Goal: Check status: Check status

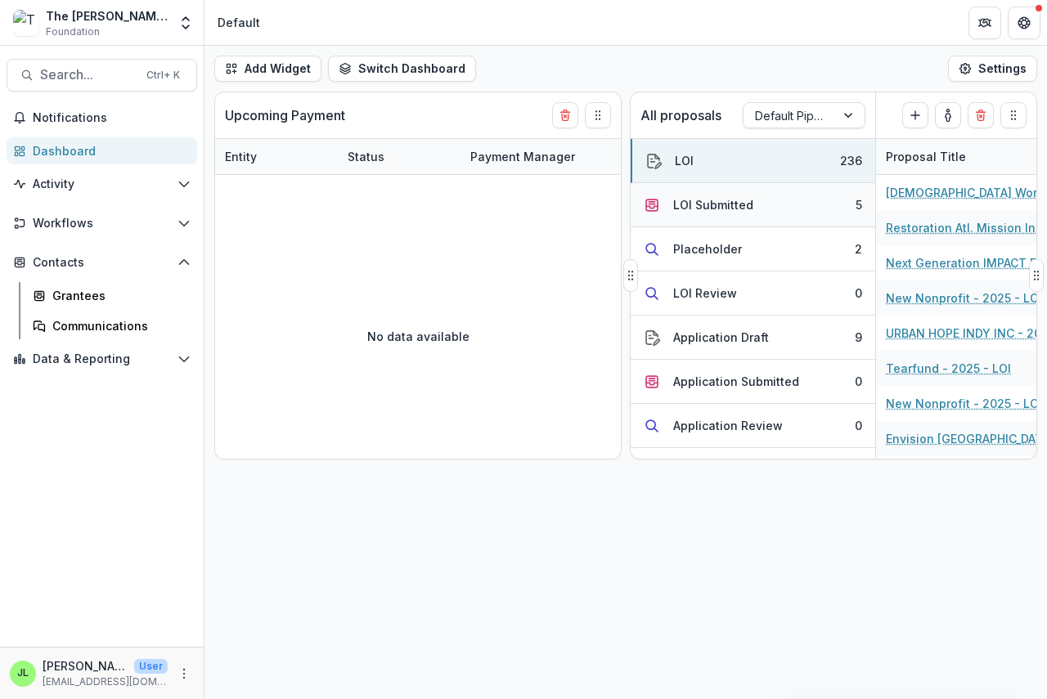
click at [706, 204] on div "LOI Submitted" at bounding box center [713, 204] width 80 height 17
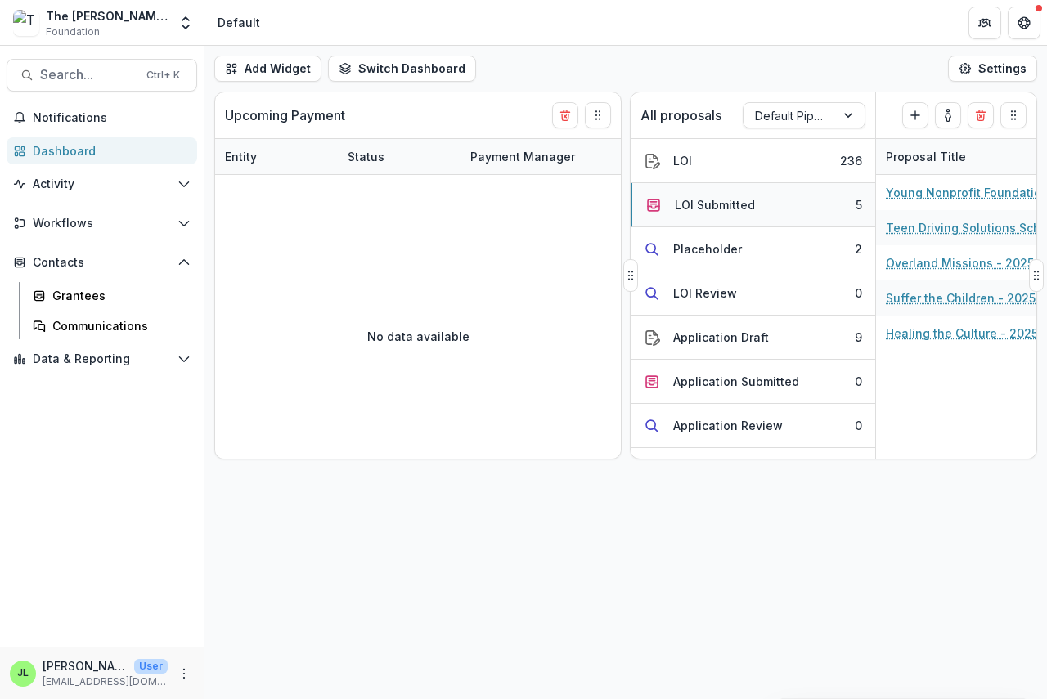
click at [706, 204] on div "LOI Submitted" at bounding box center [715, 204] width 80 height 17
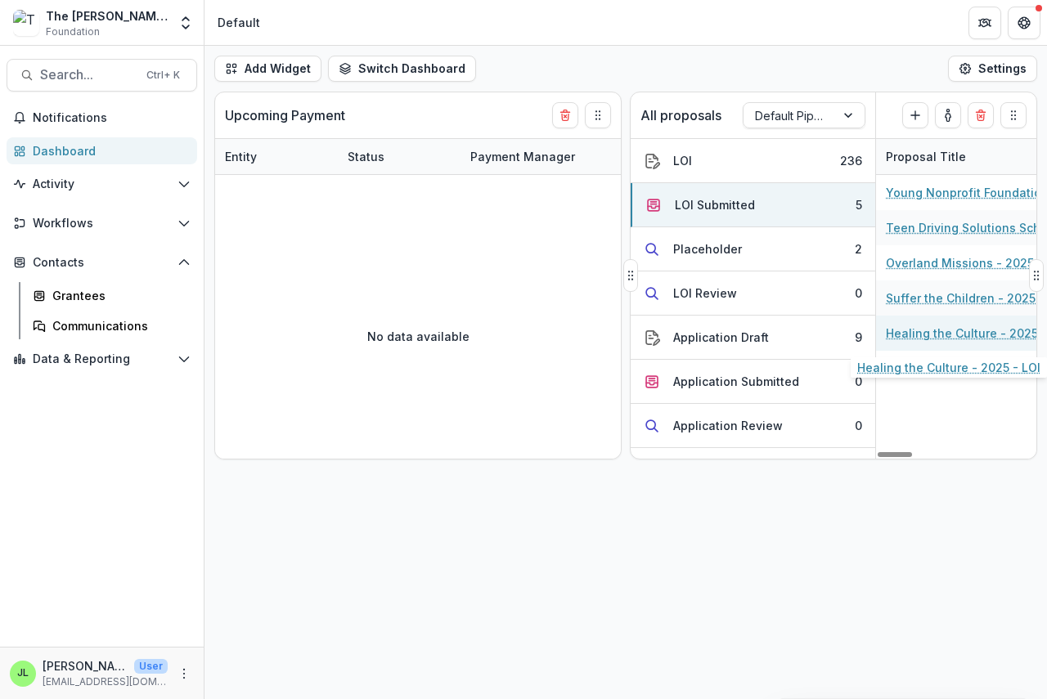
click at [905, 335] on link "Healing the Culture - 2025 - LOI" at bounding box center [977, 333] width 183 height 17
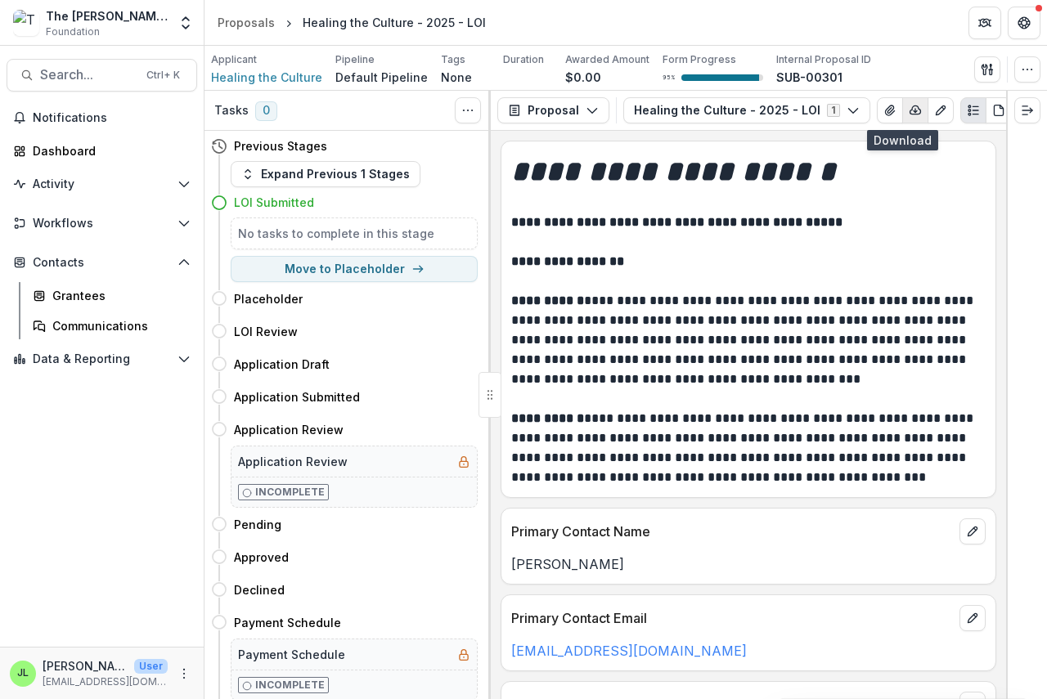
click at [915, 109] on line "button" at bounding box center [915, 110] width 0 height 3
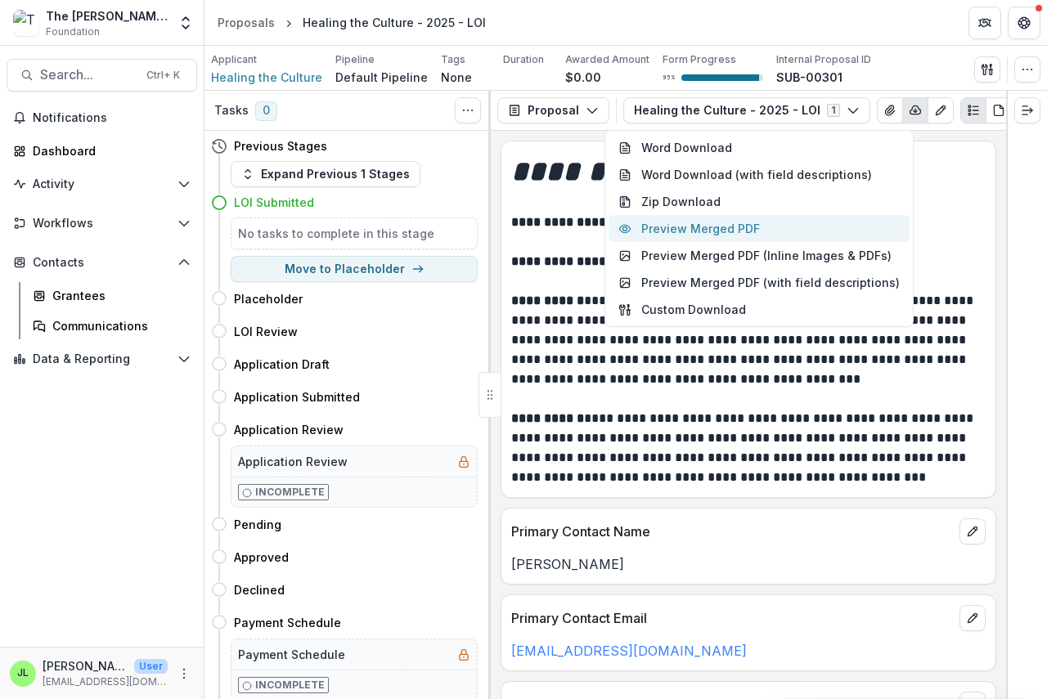
click at [742, 226] on button "Preview Merged PDF" at bounding box center [758, 228] width 301 height 27
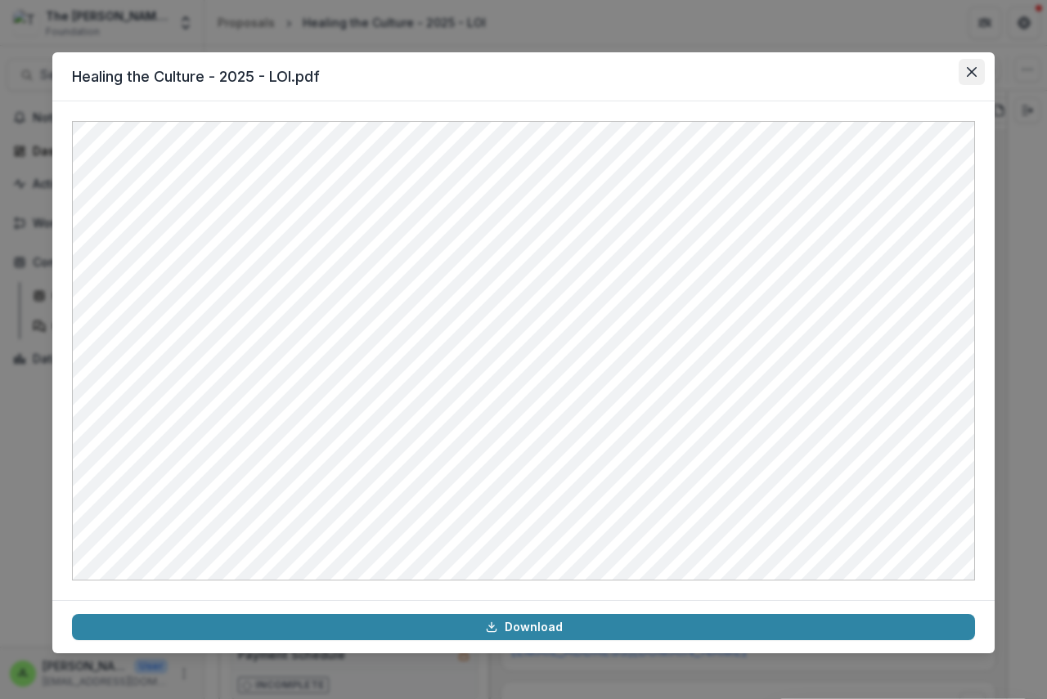
click at [971, 63] on button "Close" at bounding box center [972, 72] width 26 height 26
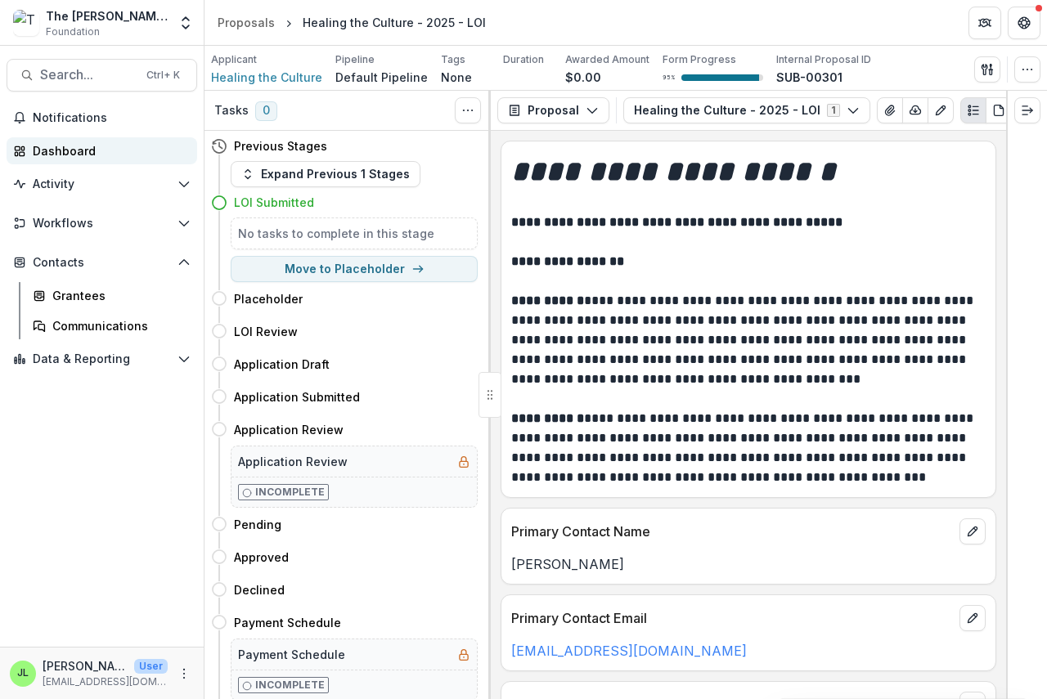
click at [56, 153] on div "Dashboard" at bounding box center [108, 150] width 151 height 17
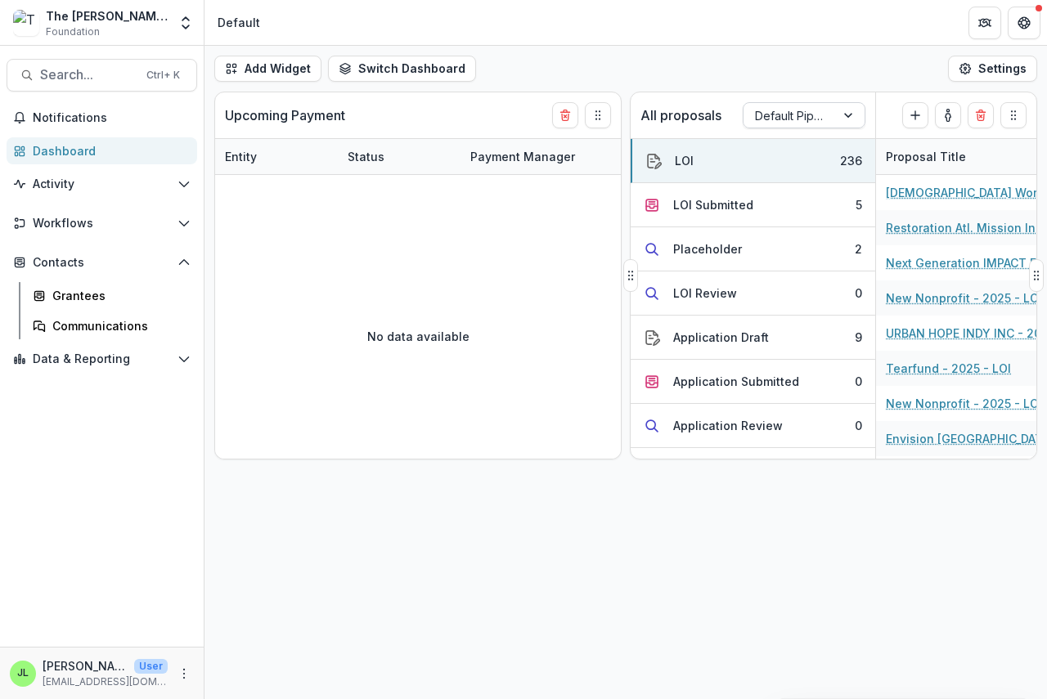
click at [803, 113] on div at bounding box center [789, 116] width 69 height 20
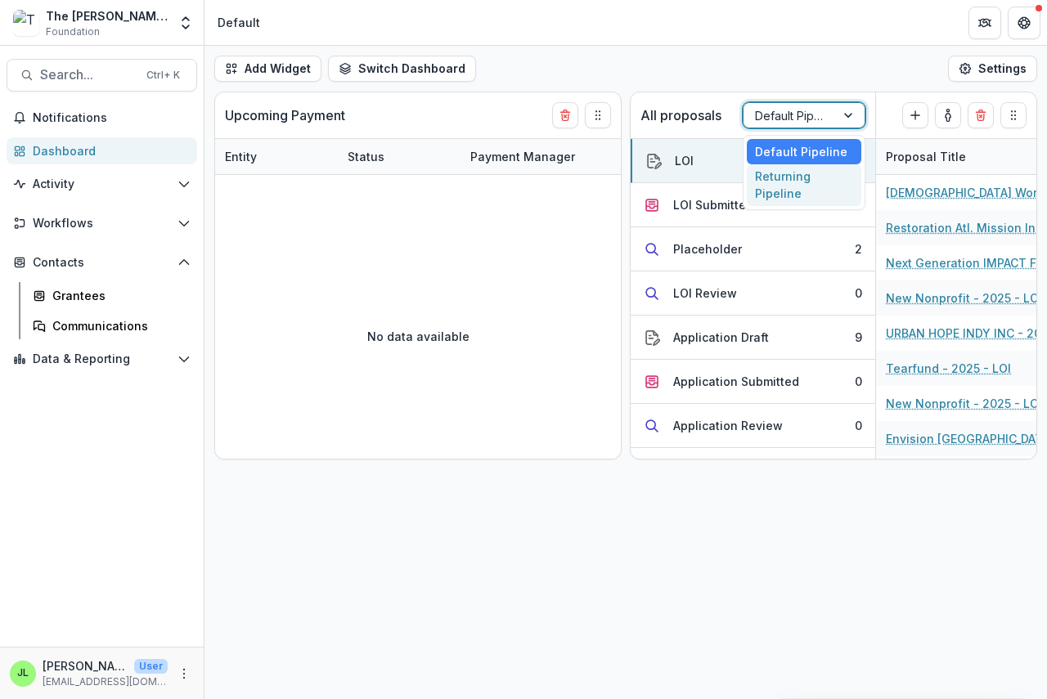
click at [791, 190] on div "Returning Pipeline" at bounding box center [804, 185] width 115 height 43
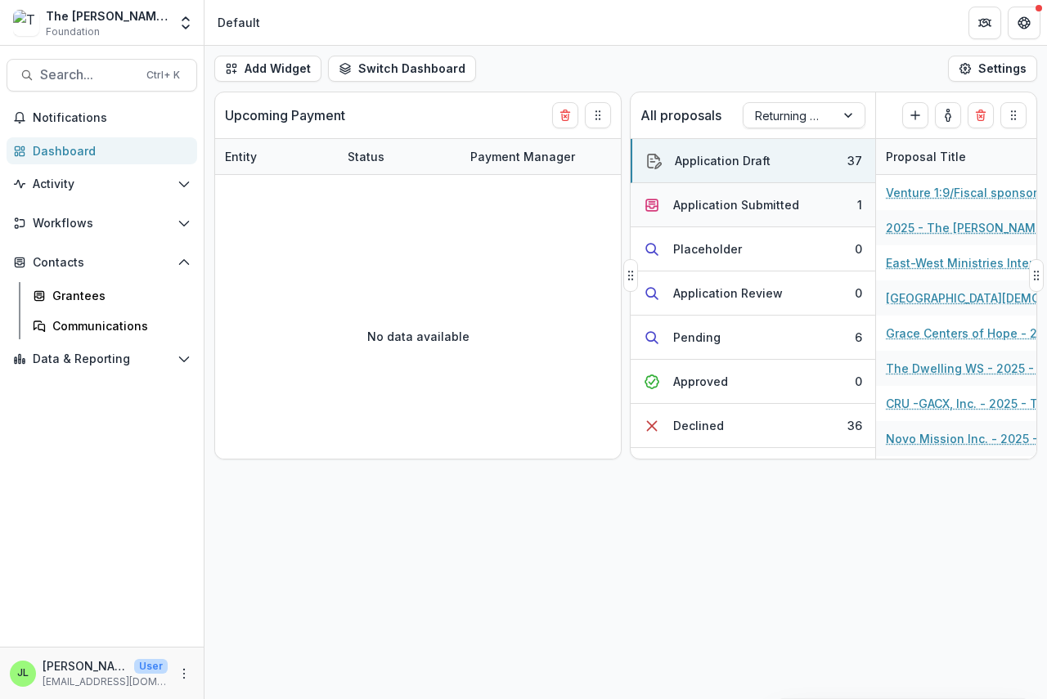
click at [720, 209] on div "Application Submitted" at bounding box center [736, 204] width 126 height 17
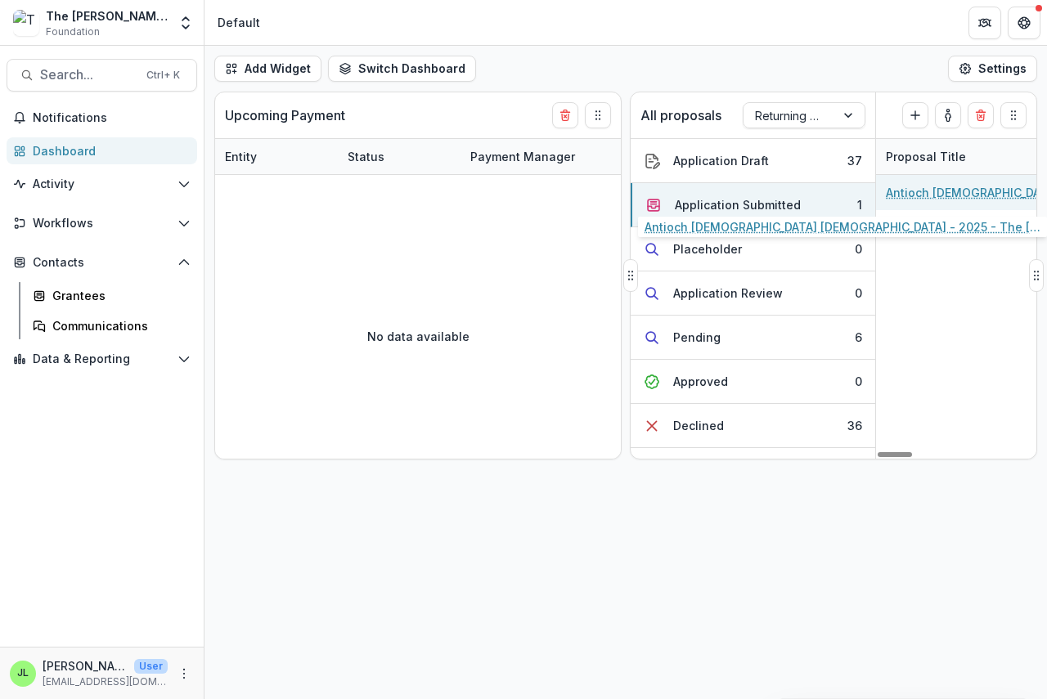
click at [972, 194] on link "Antioch [DEMOGRAPHIC_DATA] [DEMOGRAPHIC_DATA] - 2025 - The [PERSON_NAME] Founda…" at bounding box center [978, 192] width 185 height 17
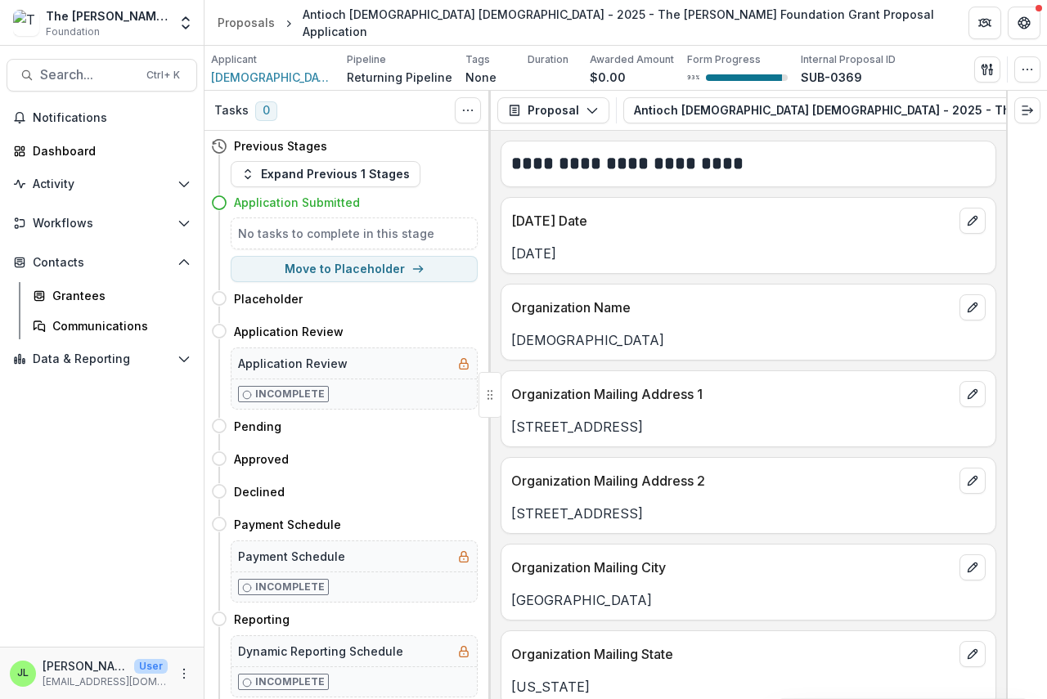
click at [708, 129] on div "Proposal Proposal Payments Reports Grant Agreements Board Summaries Bank Detail…" at bounding box center [748, 111] width 515 height 40
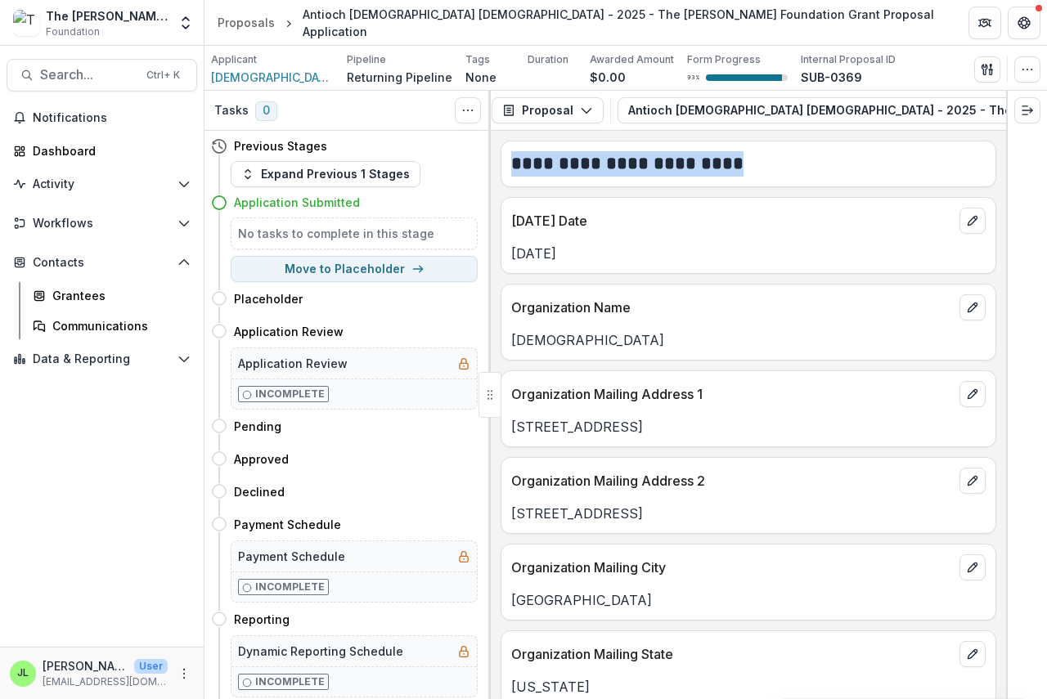
drag, startPoint x: 723, startPoint y: 129, endPoint x: 887, endPoint y: 146, distance: 165.3
click at [887, 146] on div "**********" at bounding box center [748, 395] width 515 height 608
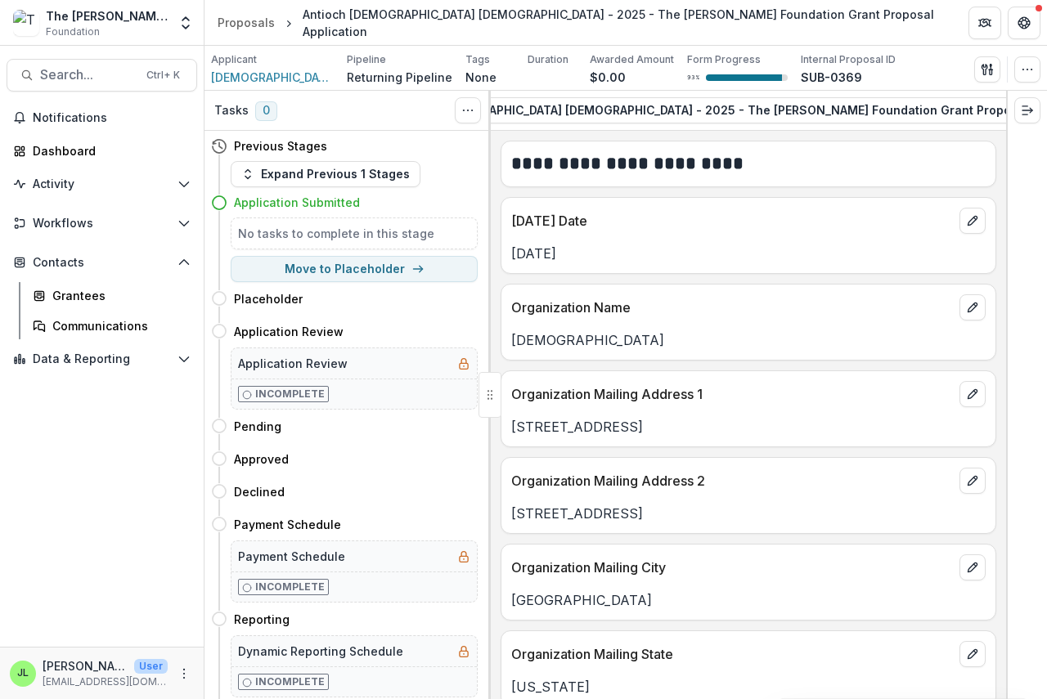
drag, startPoint x: 643, startPoint y: 129, endPoint x: 850, endPoint y: 134, distance: 207.0
click at [784, 130] on div "Proposal Proposal Payments Reports Grant Agreements Board Summaries Bank Detail…" at bounding box center [748, 111] width 515 height 40
click at [981, 136] on div "**********" at bounding box center [748, 415] width 515 height 568
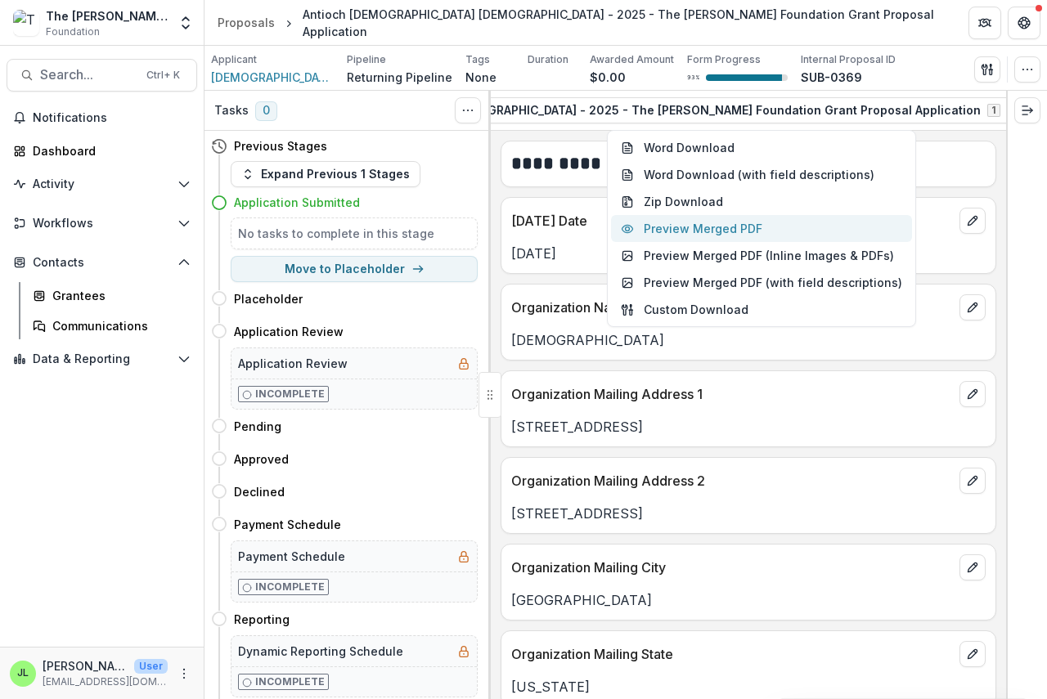
click at [752, 231] on button "Preview Merged PDF" at bounding box center [761, 228] width 301 height 27
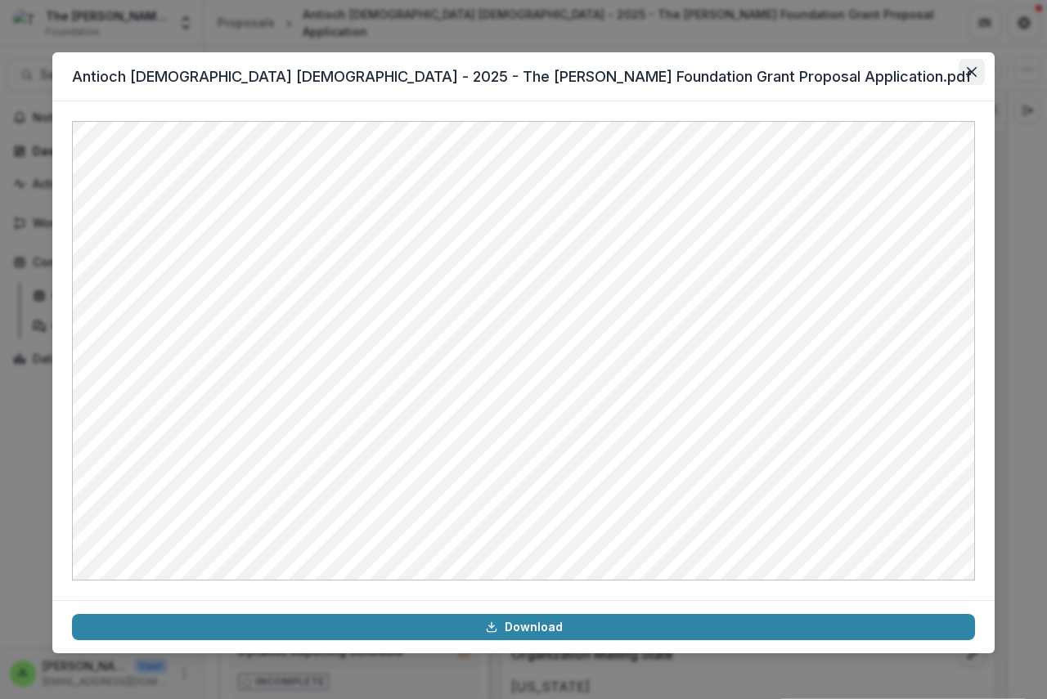
click at [972, 74] on icon "Close" at bounding box center [972, 72] width 10 height 10
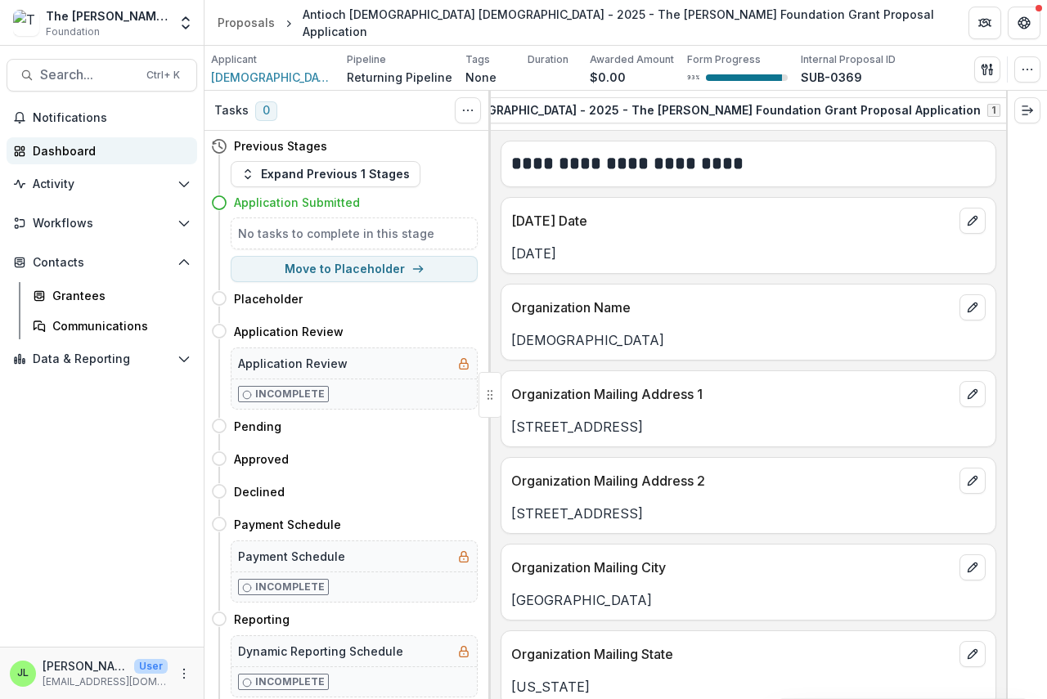
click at [47, 149] on div "Dashboard" at bounding box center [108, 150] width 151 height 17
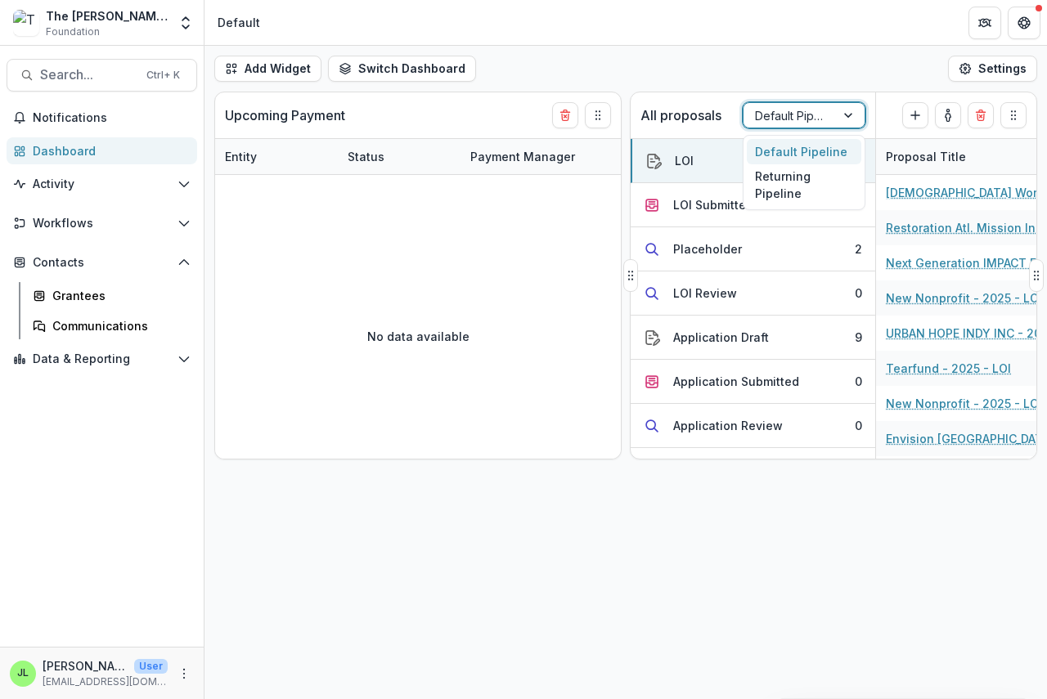
click at [775, 119] on div at bounding box center [789, 116] width 69 height 20
click at [776, 184] on div "Returning Pipeline" at bounding box center [804, 185] width 115 height 43
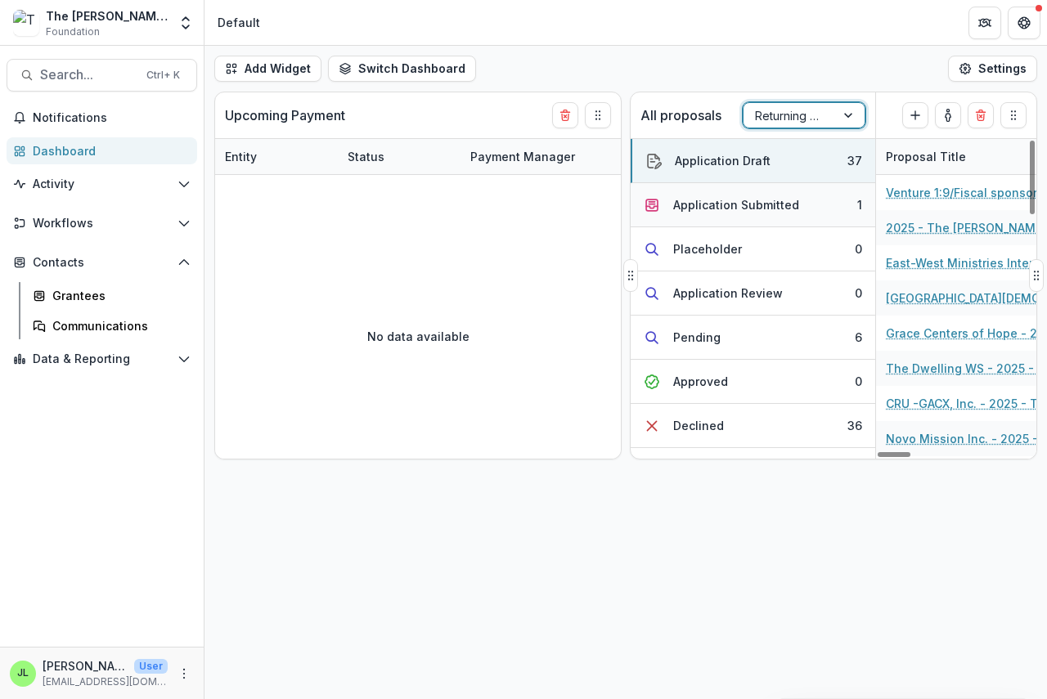
click at [759, 209] on div "Application Submitted" at bounding box center [736, 204] width 126 height 17
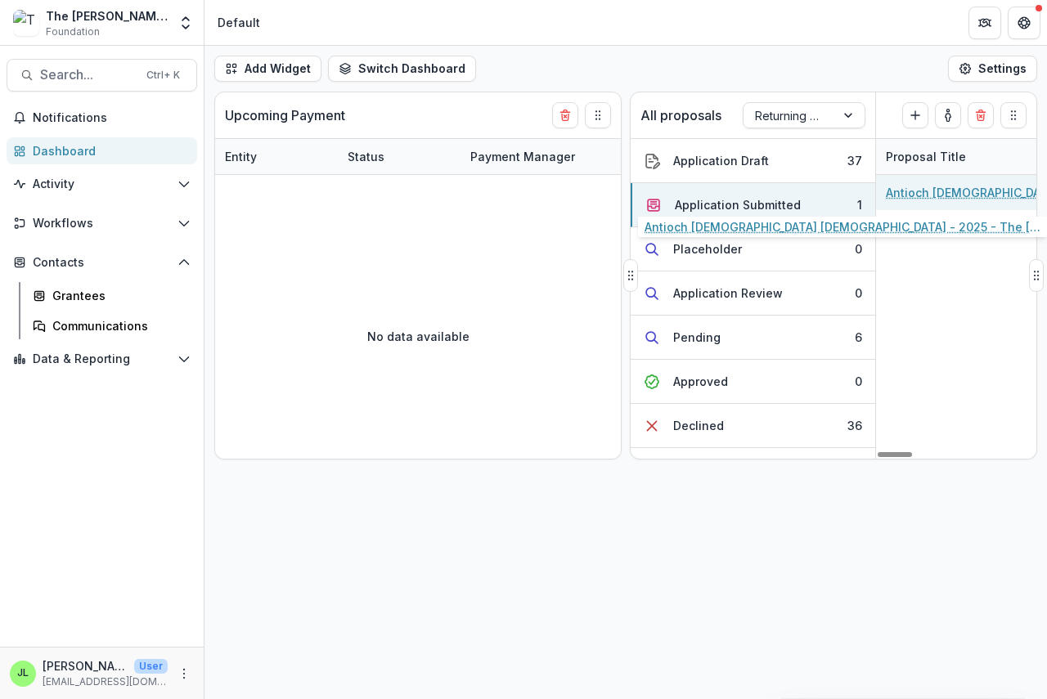
click at [947, 195] on link "Antioch [DEMOGRAPHIC_DATA] [DEMOGRAPHIC_DATA] - 2025 - The [PERSON_NAME] Founda…" at bounding box center [978, 192] width 185 height 17
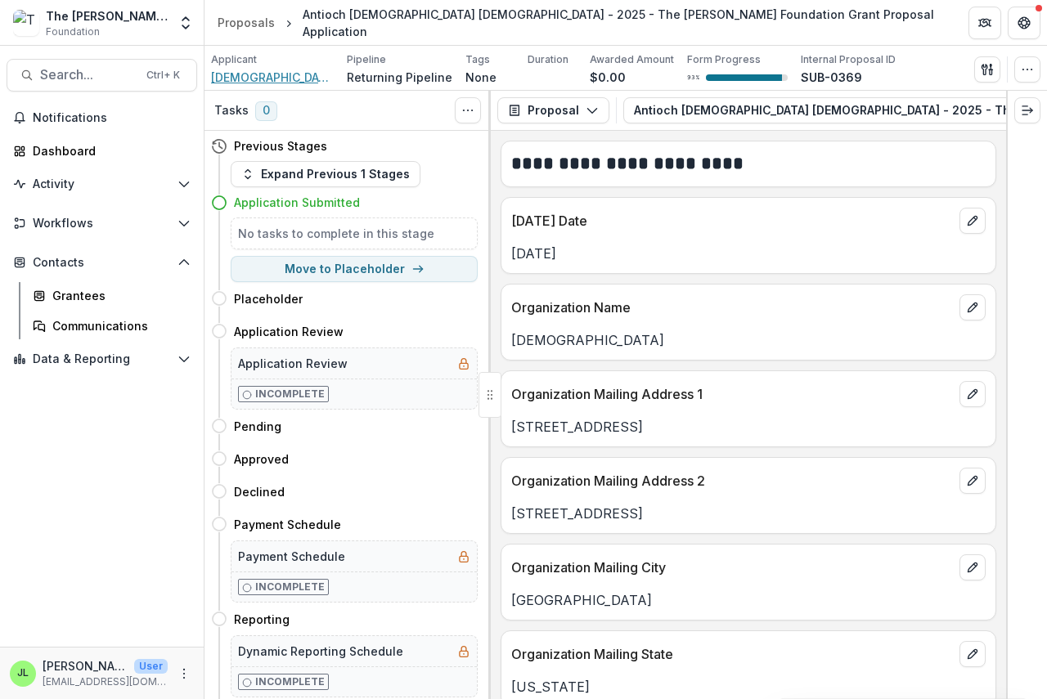
click at [261, 76] on span "[DEMOGRAPHIC_DATA]" at bounding box center [272, 77] width 123 height 17
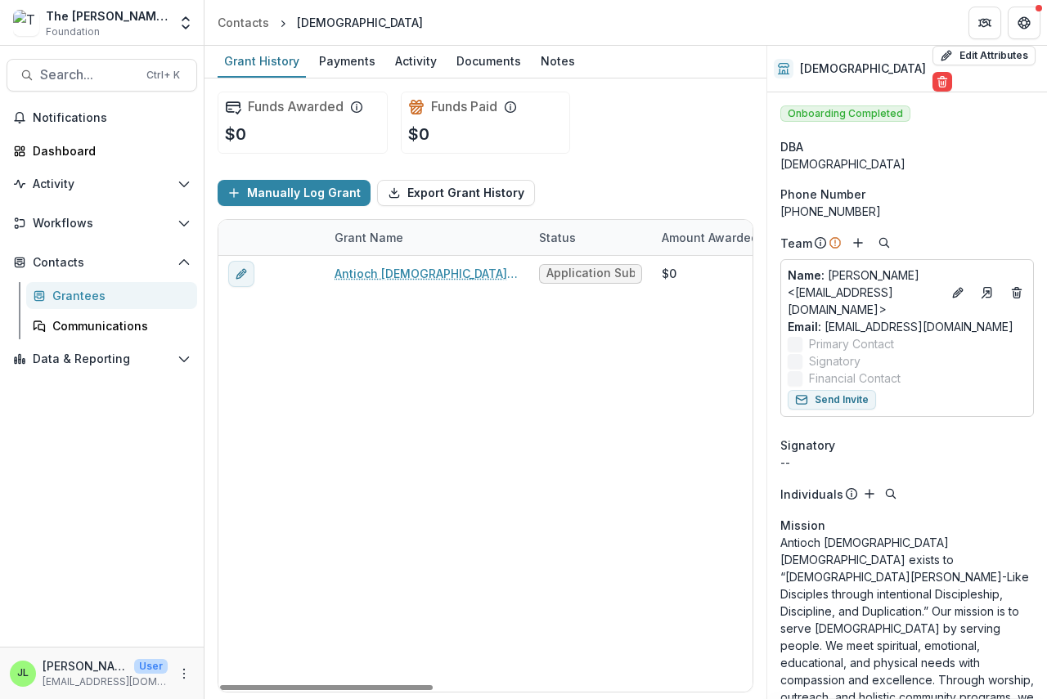
scroll to position [82, 0]
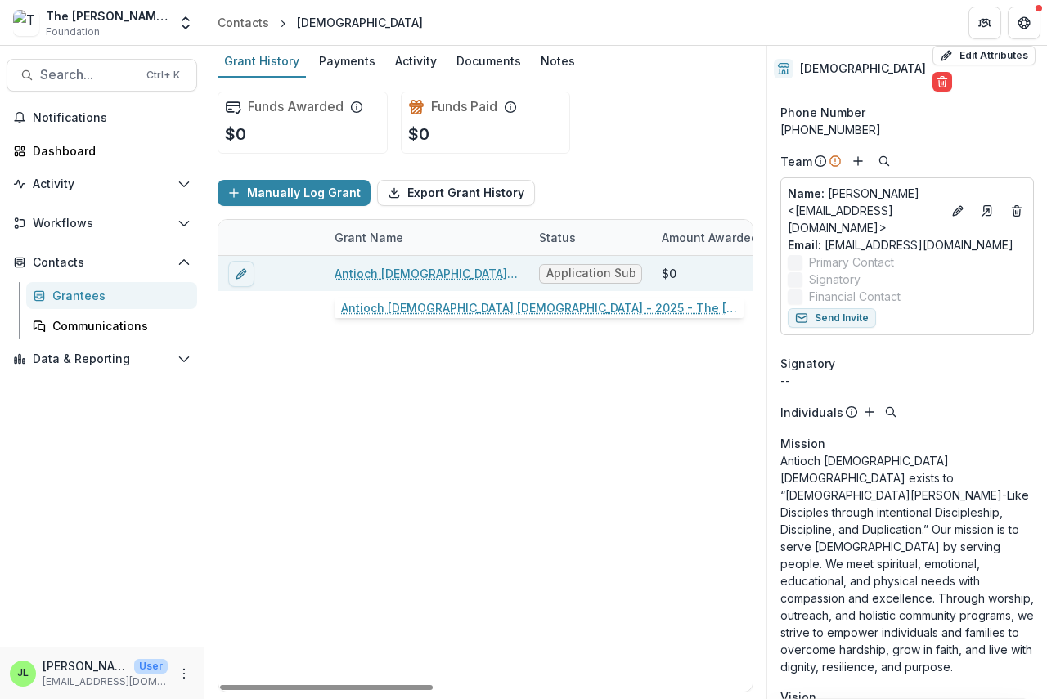
click at [397, 271] on link "Antioch [DEMOGRAPHIC_DATA] [DEMOGRAPHIC_DATA] - 2025 - The [PERSON_NAME] Founda…" at bounding box center [427, 273] width 185 height 17
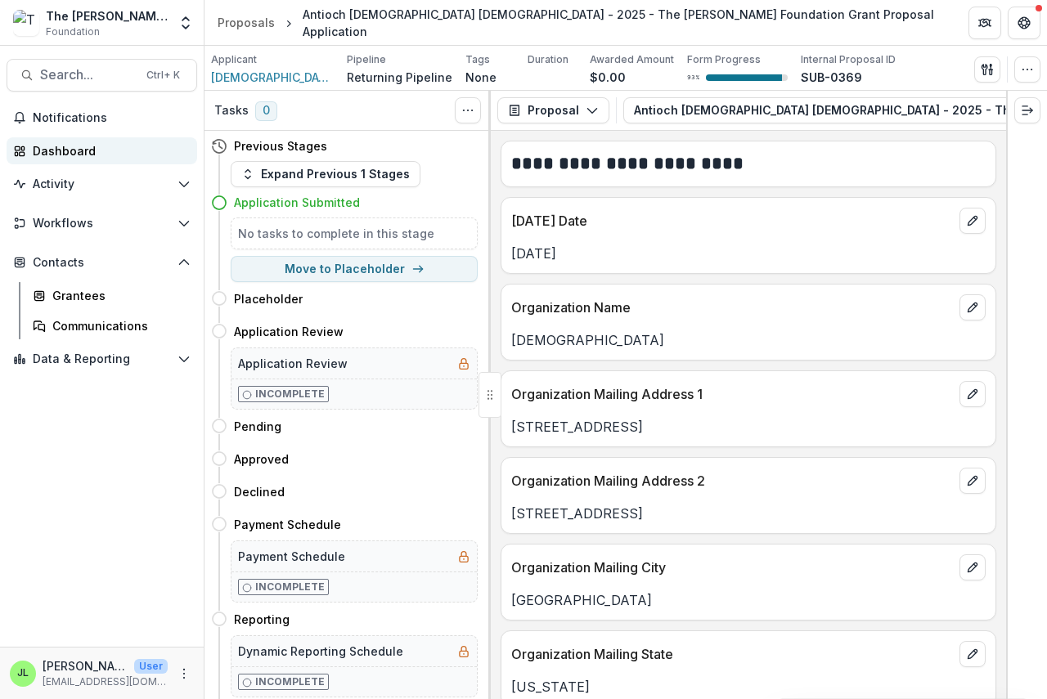
click at [58, 146] on div "Dashboard" at bounding box center [108, 150] width 151 height 17
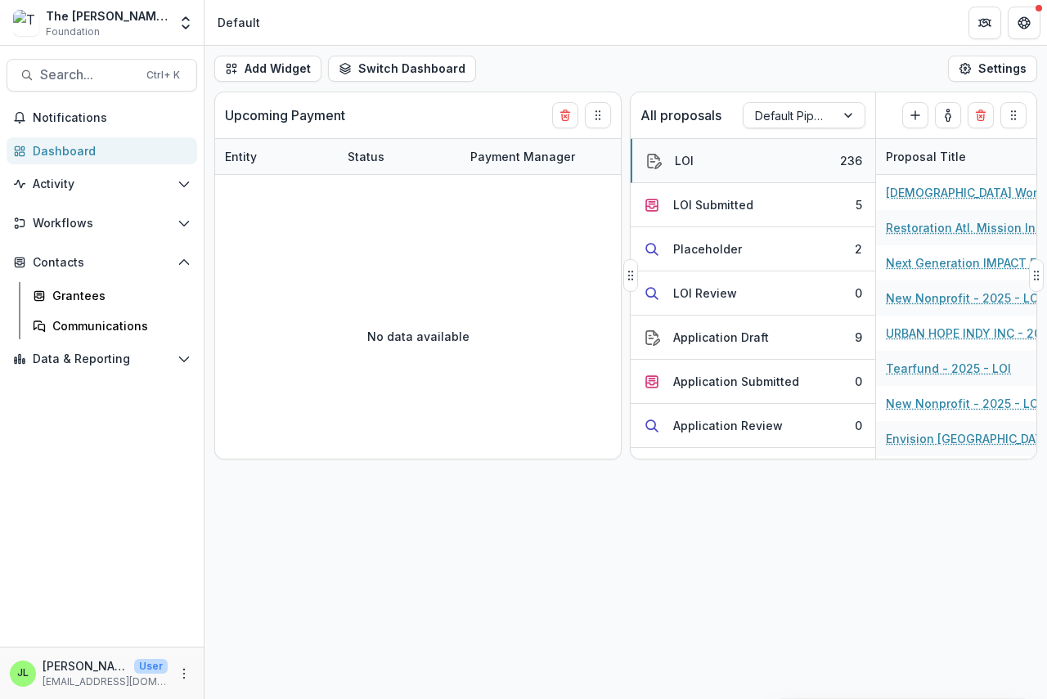
click at [683, 164] on div "LOI" at bounding box center [684, 160] width 19 height 17
click at [811, 115] on div at bounding box center [789, 116] width 69 height 20
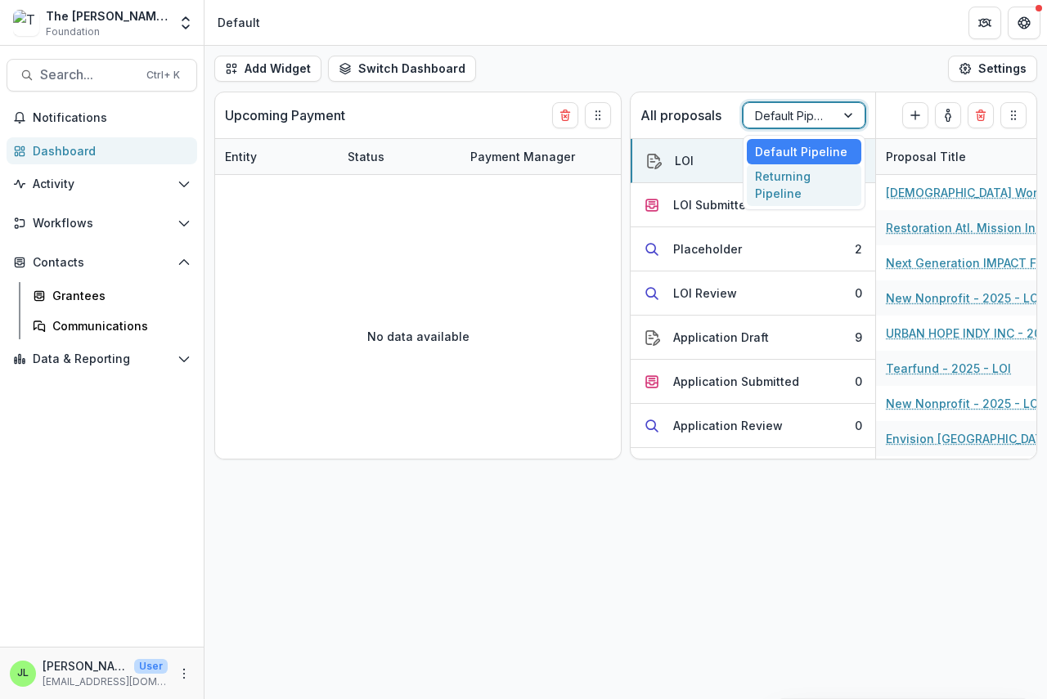
click at [793, 190] on div "Returning Pipeline" at bounding box center [804, 185] width 115 height 43
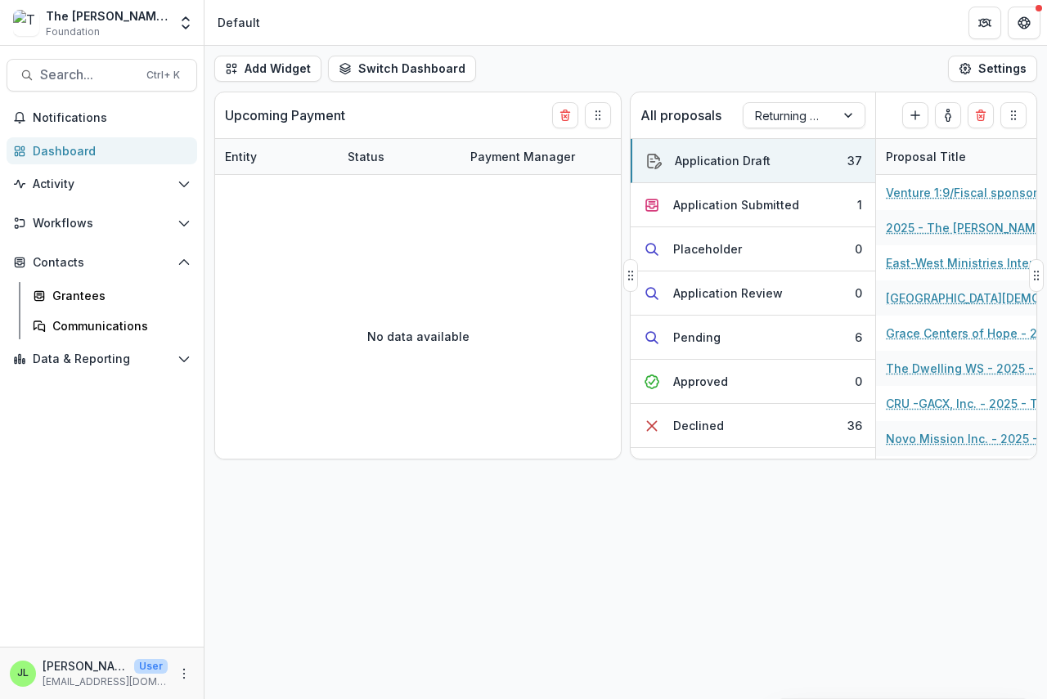
click at [676, 119] on p "All proposals" at bounding box center [680, 116] width 81 height 20
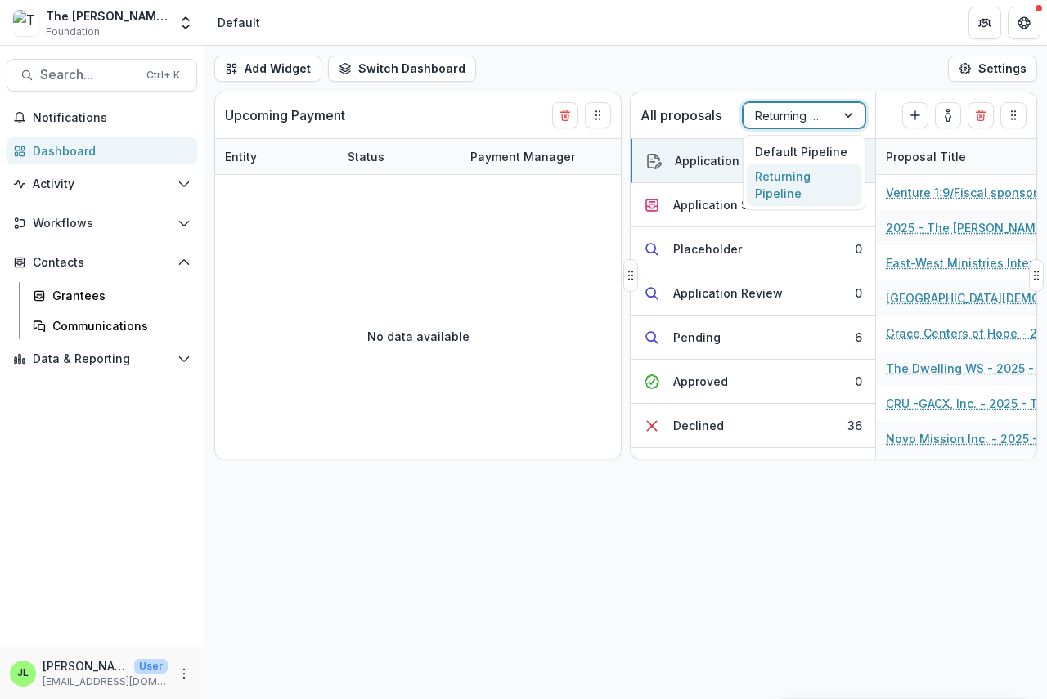
click at [849, 120] on div at bounding box center [849, 115] width 29 height 25
click at [823, 151] on div "Default Pipeline" at bounding box center [804, 151] width 115 height 25
